Goal: Task Accomplishment & Management: Use online tool/utility

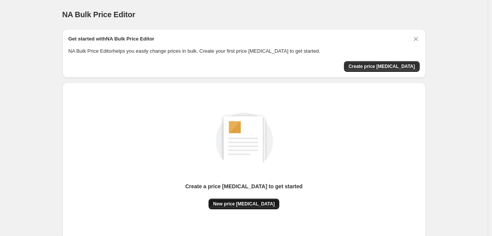
click at [257, 204] on span "New price change job" at bounding box center [244, 204] width 62 height 6
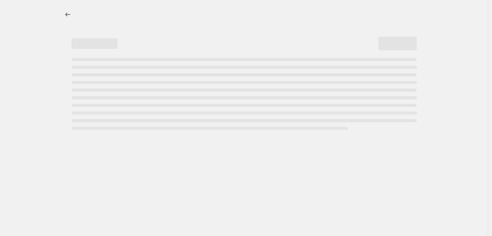
select select "percentage"
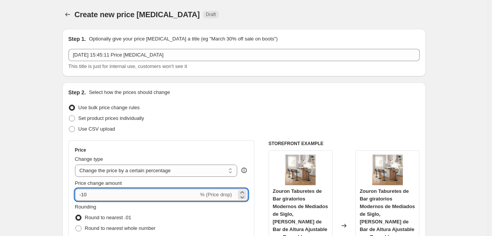
click at [121, 195] on input "-10" at bounding box center [137, 195] width 124 height 12
type input "-1"
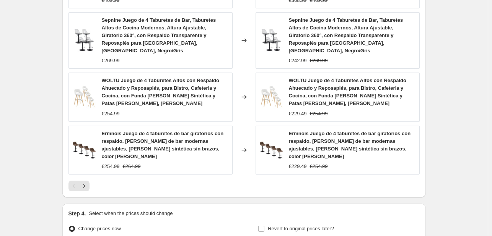
scroll to position [609, 0]
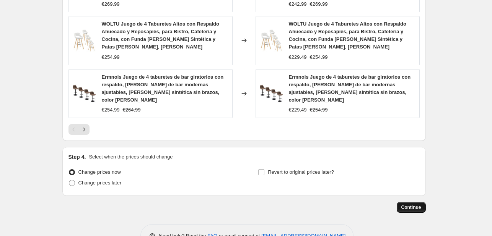
type input "-30"
click at [413, 205] on span "Continue" at bounding box center [411, 208] width 20 height 6
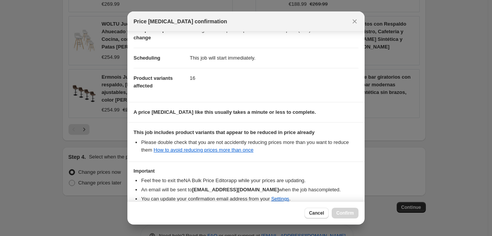
scroll to position [85, 0]
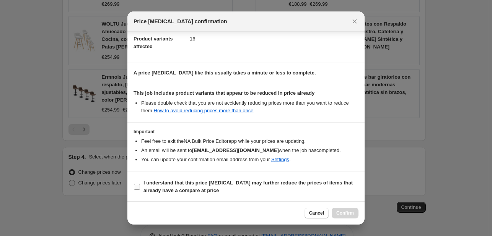
drag, startPoint x: 177, startPoint y: 184, endPoint x: 250, endPoint y: 187, distance: 73.1
click at [177, 184] on b "I understand that this price change job may further reduce the prices of items …" at bounding box center [247, 186] width 209 height 13
click at [140, 184] on input "I understand that this price change job may further reduce the prices of items …" at bounding box center [137, 187] width 6 height 6
checkbox input "true"
click at [343, 211] on span "Confirm" at bounding box center [345, 213] width 18 height 6
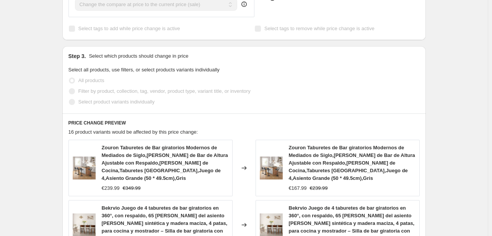
scroll to position [361, 0]
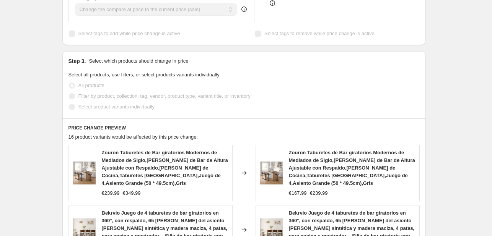
select select "percentage"
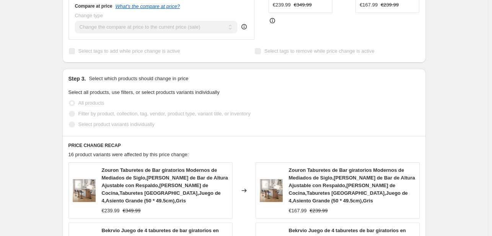
scroll to position [0, 0]
